Goal: Information Seeking & Learning: Learn about a topic

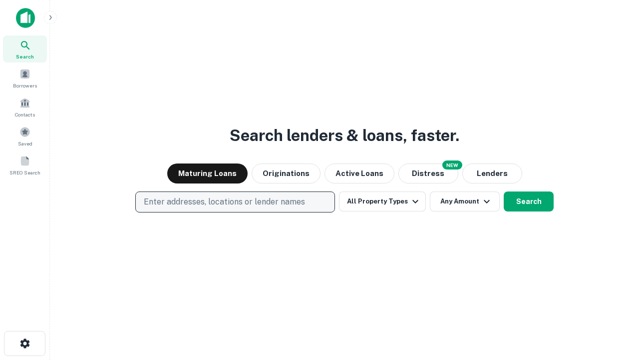
click at [235, 202] on p "Enter addresses, locations or lender names" at bounding box center [224, 202] width 161 height 12
type input "**********"
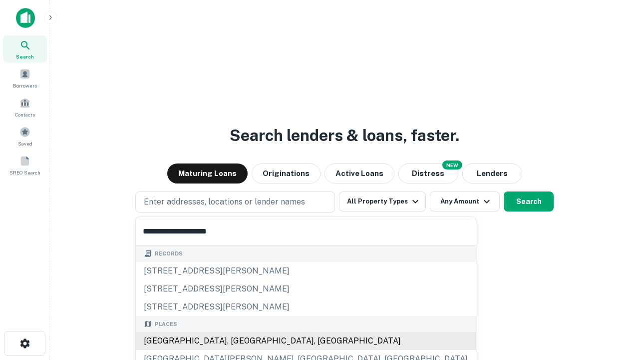
click at [239, 341] on div "[GEOGRAPHIC_DATA], [GEOGRAPHIC_DATA], [GEOGRAPHIC_DATA]" at bounding box center [306, 341] width 340 height 18
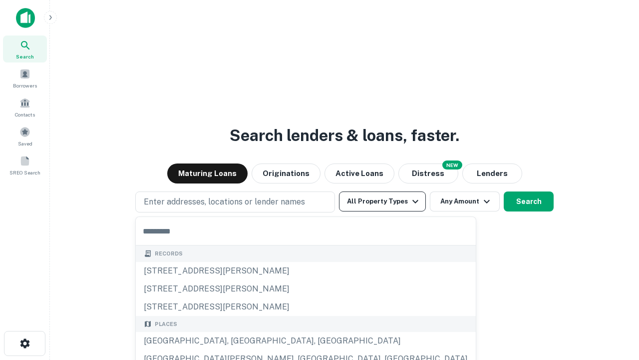
click at [383, 201] on button "All Property Types" at bounding box center [382, 201] width 87 height 20
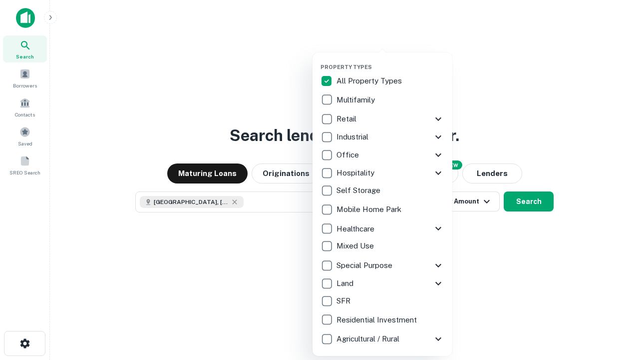
click at [391, 60] on button "button" at bounding box center [391, 60] width 140 height 0
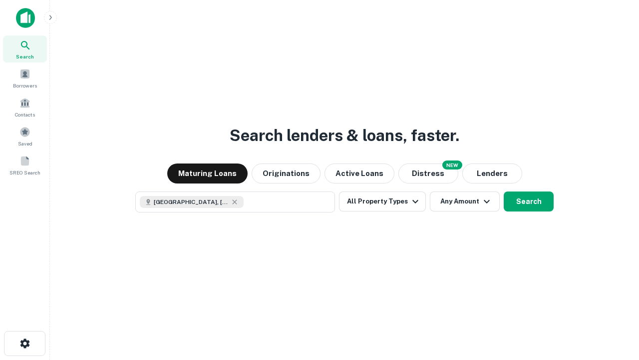
scroll to position [16, 0]
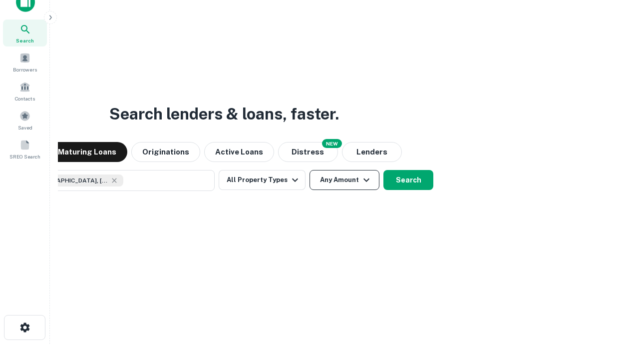
click at [310, 170] on button "Any Amount" at bounding box center [345, 180] width 70 height 20
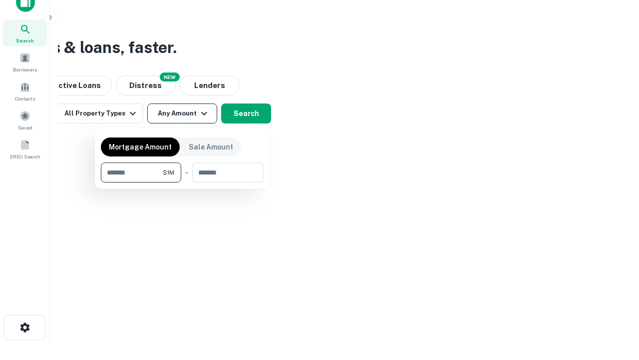
type input "*******"
click at [182, 182] on button "button" at bounding box center [182, 182] width 163 height 0
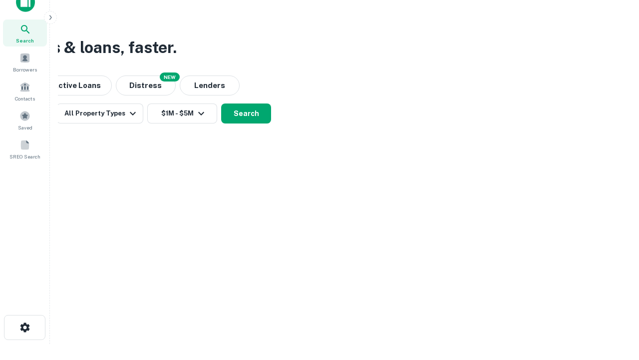
scroll to position [5, 184]
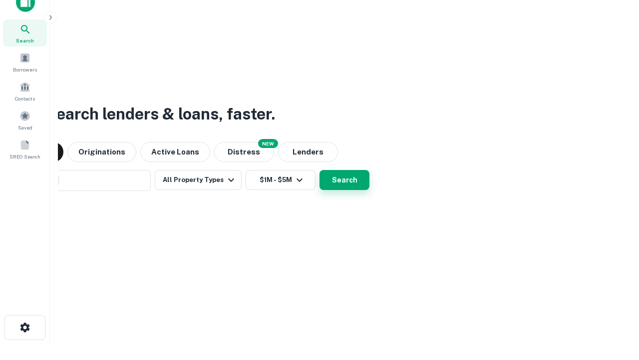
click at [320, 170] on button "Search" at bounding box center [345, 180] width 50 height 20
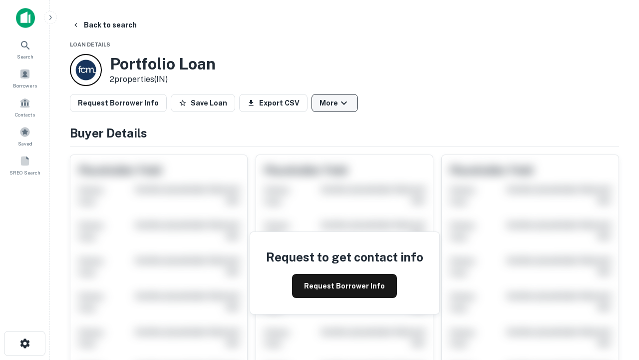
click at [335, 103] on button "More" at bounding box center [335, 103] width 46 height 18
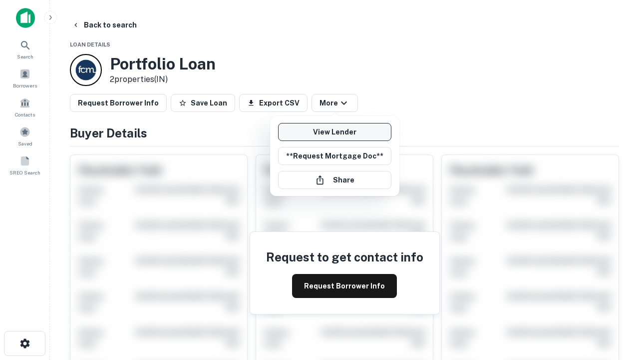
click at [335, 132] on link "View Lender" at bounding box center [334, 132] width 113 height 18
